Goal: Information Seeking & Learning: Learn about a topic

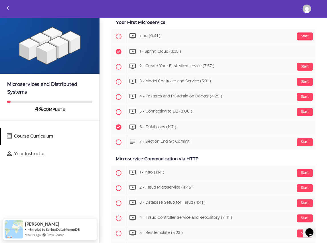
scroll to position [323, 0]
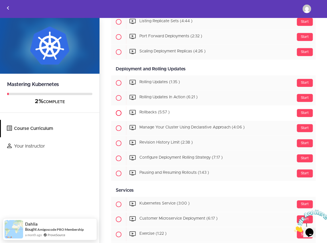
scroll to position [627, 0]
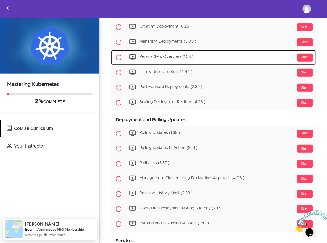
click at [162, 55] on span "Replica Sets Overview (1:38 )" at bounding box center [166, 57] width 54 height 4
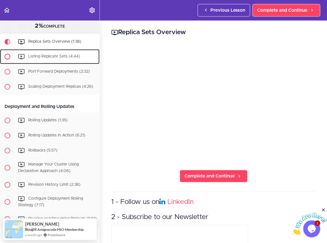
click at [56, 57] on span "Listing Replicate Sets (4:44)" at bounding box center [54, 57] width 52 height 4
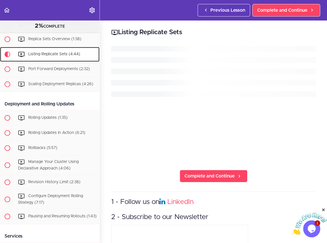
scroll to position [668, 0]
